Goal: Information Seeking & Learning: Learn about a topic

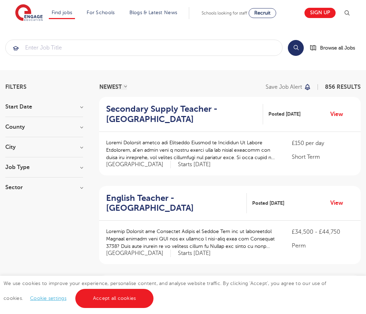
scroll to position [693, 0]
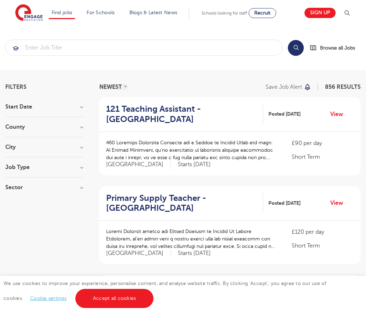
scroll to position [693, 0]
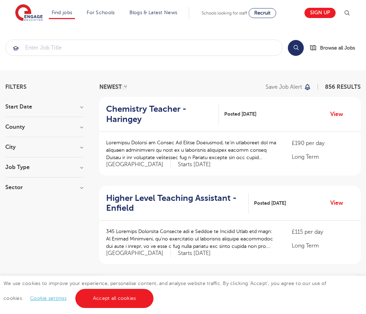
scroll to position [683, 0]
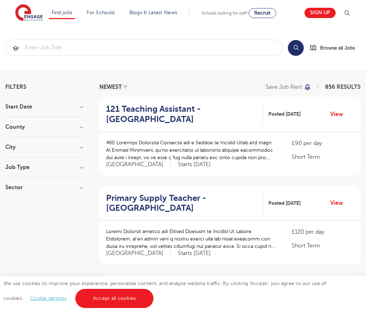
scroll to position [693, 0]
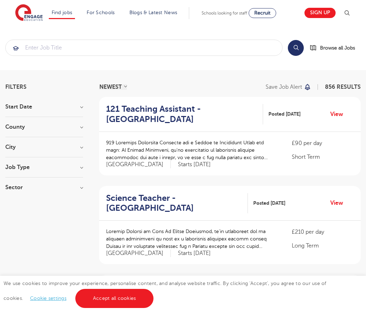
scroll to position [707, 0]
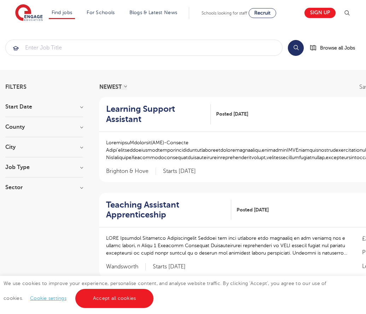
scroll to position [726, 0]
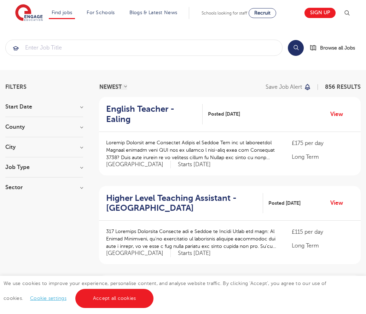
scroll to position [691, 0]
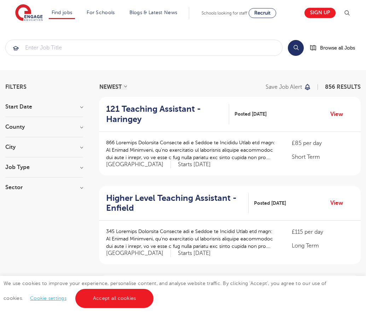
scroll to position [693, 0]
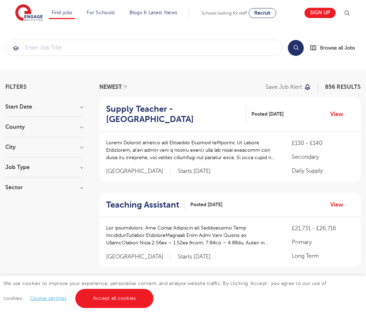
scroll to position [697, 0]
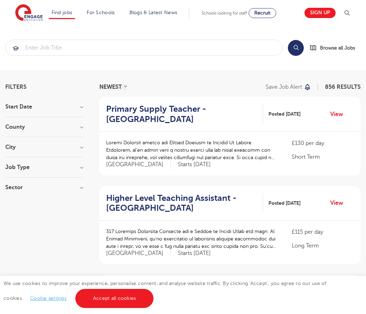
scroll to position [693, 0]
